Goal: Task Accomplishment & Management: Manage account settings

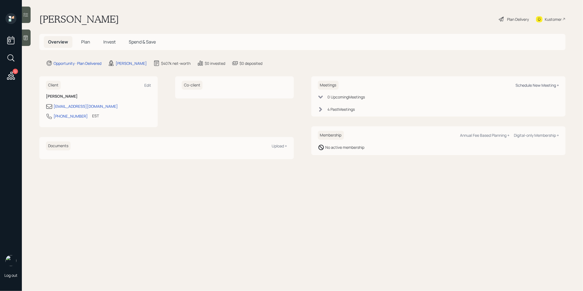
click at [530, 85] on div "Schedule New Meeting +" at bounding box center [537, 85] width 43 height 5
select select "8b79112e-3cfb-44f9-89e7-15267fe946c1"
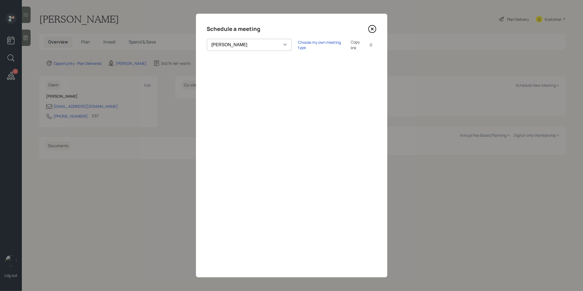
click at [373, 28] on icon at bounding box center [372, 29] width 2 height 2
